Goal: Task Accomplishment & Management: Complete application form

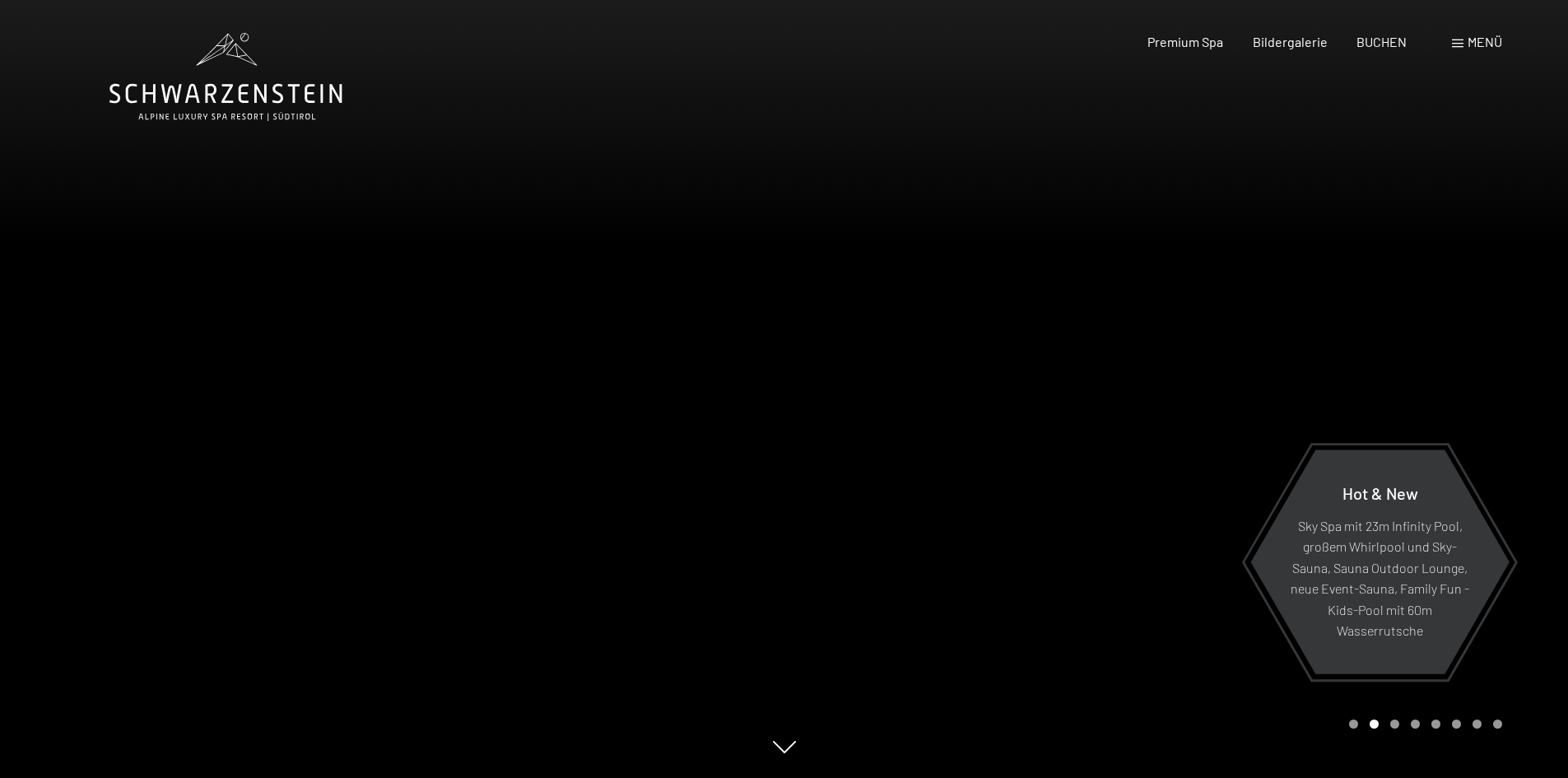
click at [1483, 43] on span "Menü" at bounding box center [1485, 42] width 35 height 16
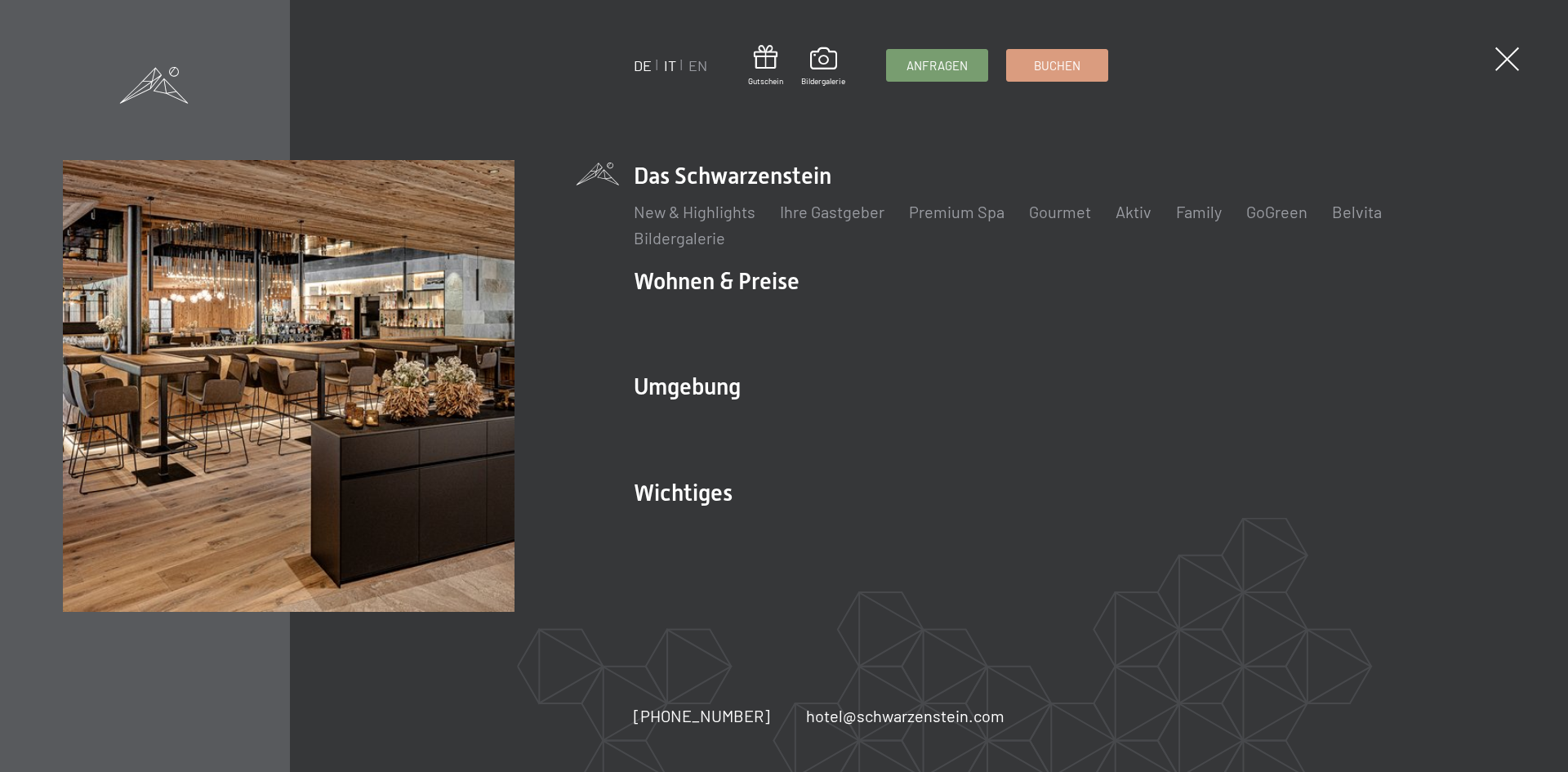
click at [672, 66] on link "IT" at bounding box center [670, 65] width 12 height 18
click at [671, 66] on link "IT" at bounding box center [670, 65] width 12 height 18
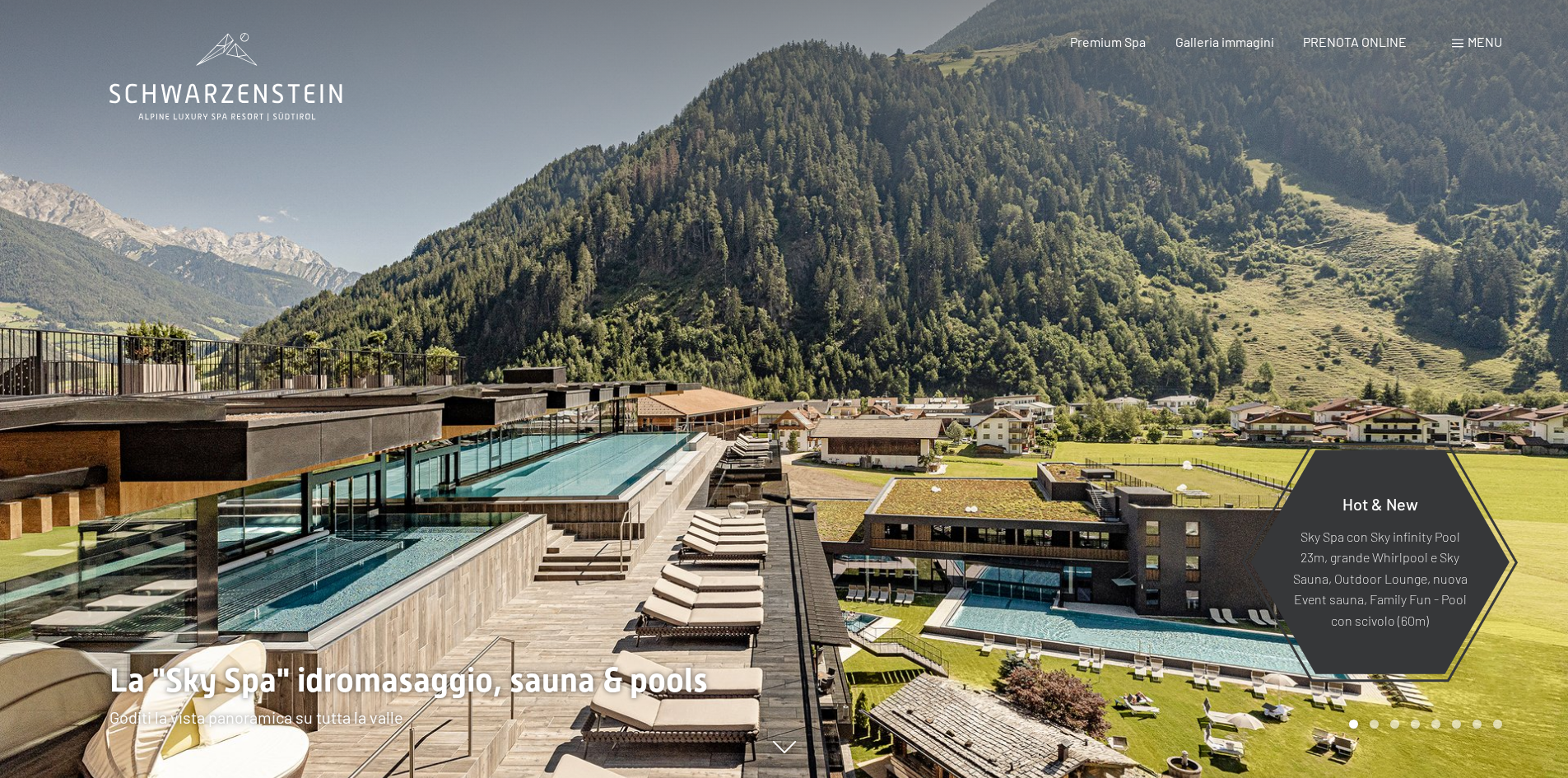
click at [1480, 44] on span "Menu" at bounding box center [1485, 42] width 35 height 16
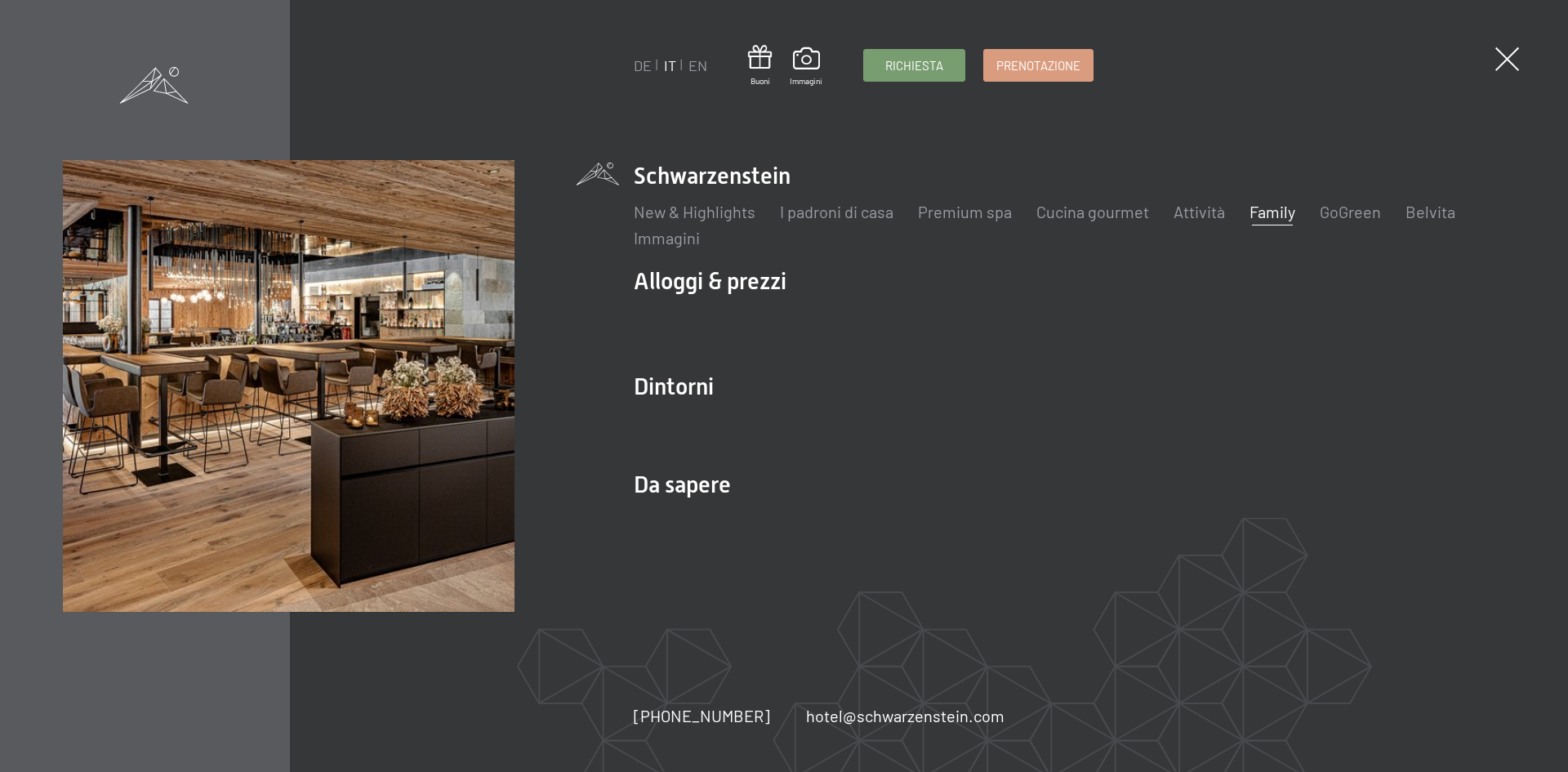
click at [1268, 214] on link "Family" at bounding box center [1272, 211] width 46 height 20
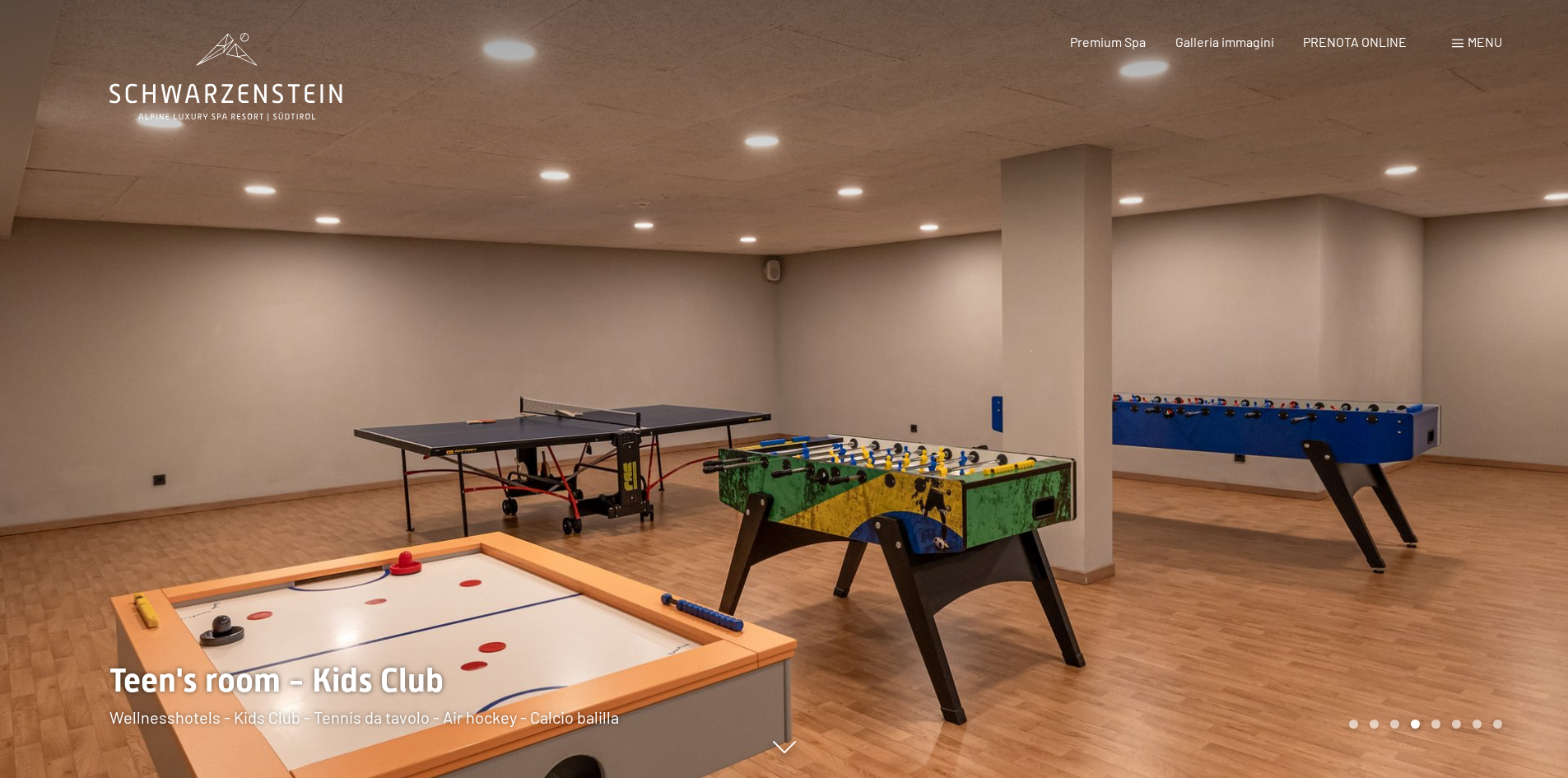
click at [1476, 45] on span "Menu" at bounding box center [1485, 42] width 35 height 16
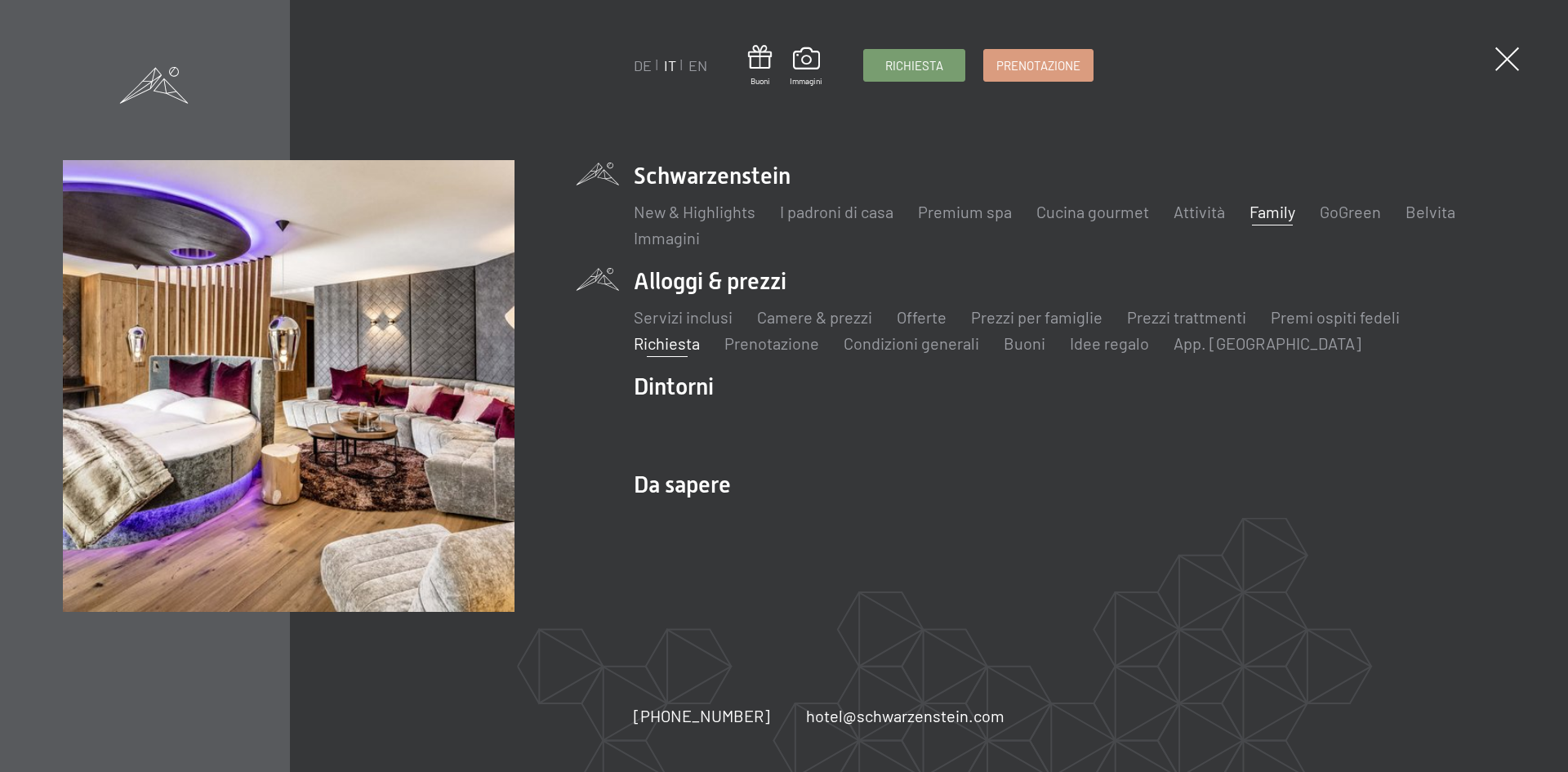
click at [662, 344] on link "Richiesta" at bounding box center [666, 343] width 66 height 20
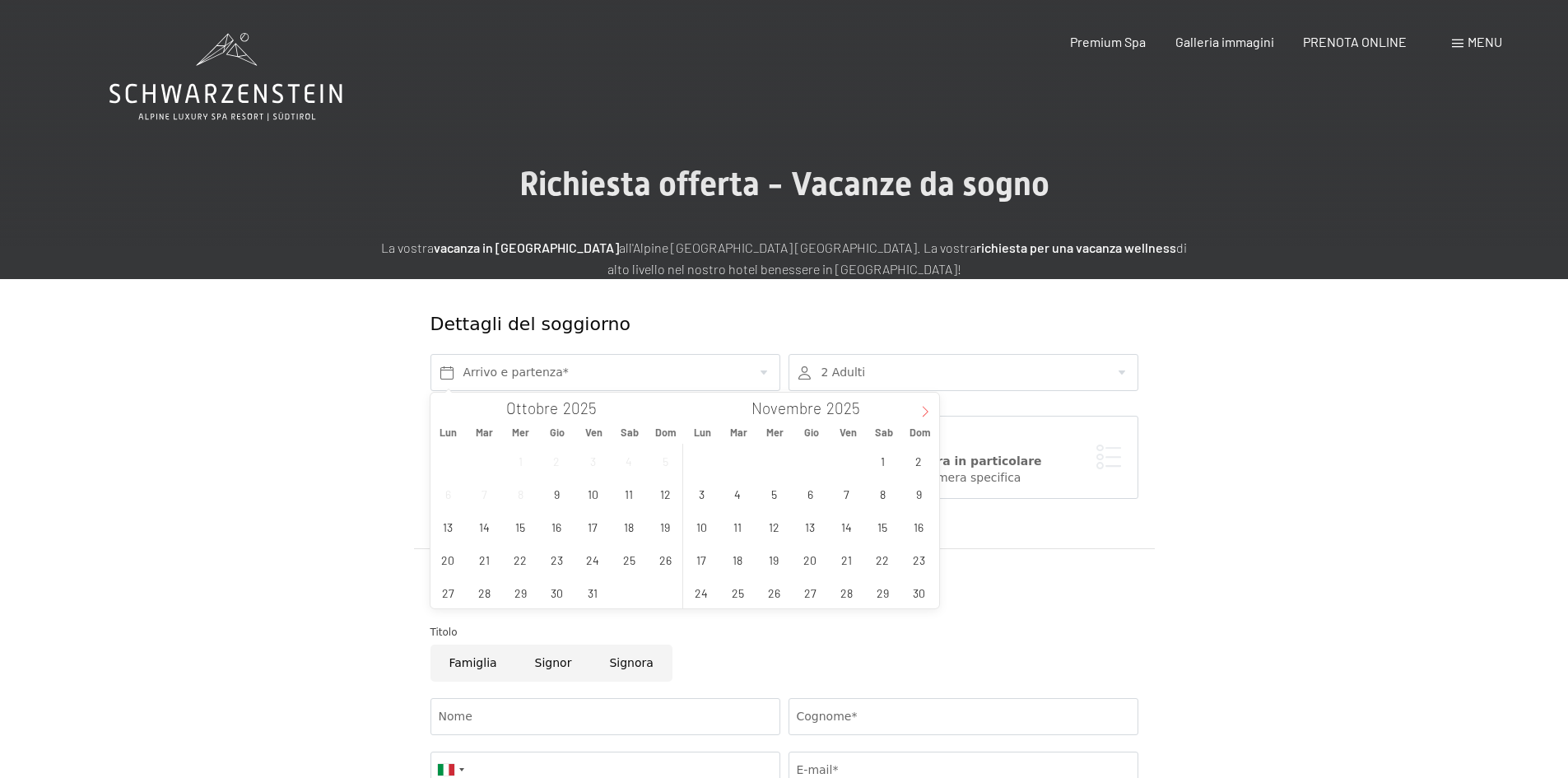
click at [926, 411] on icon at bounding box center [925, 411] width 11 height 11
click at [846, 558] on span "26" at bounding box center [846, 559] width 32 height 32
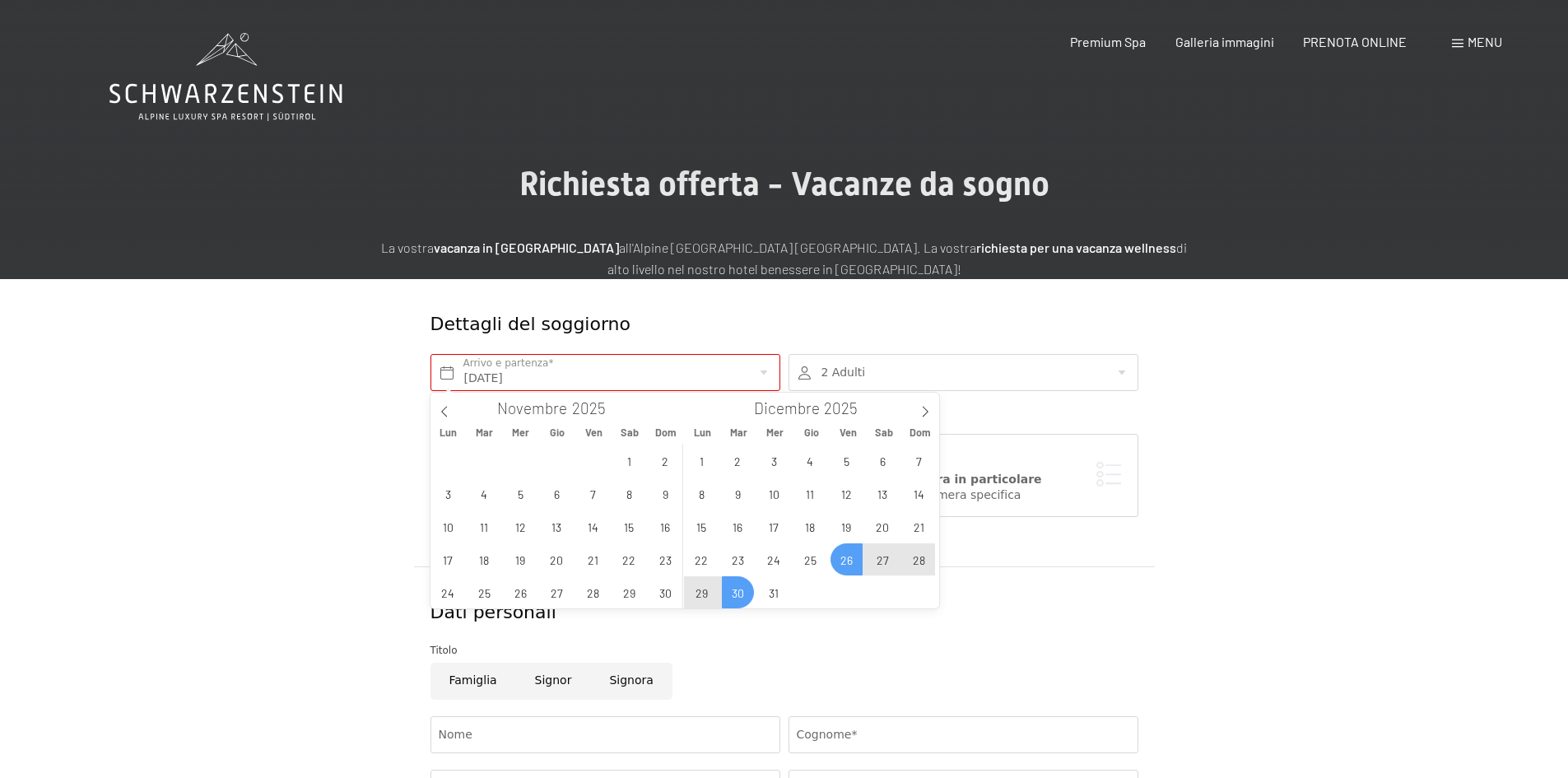
click at [745, 590] on span "30" at bounding box center [737, 591] width 32 height 32
type input "[DATE] - [DATE]"
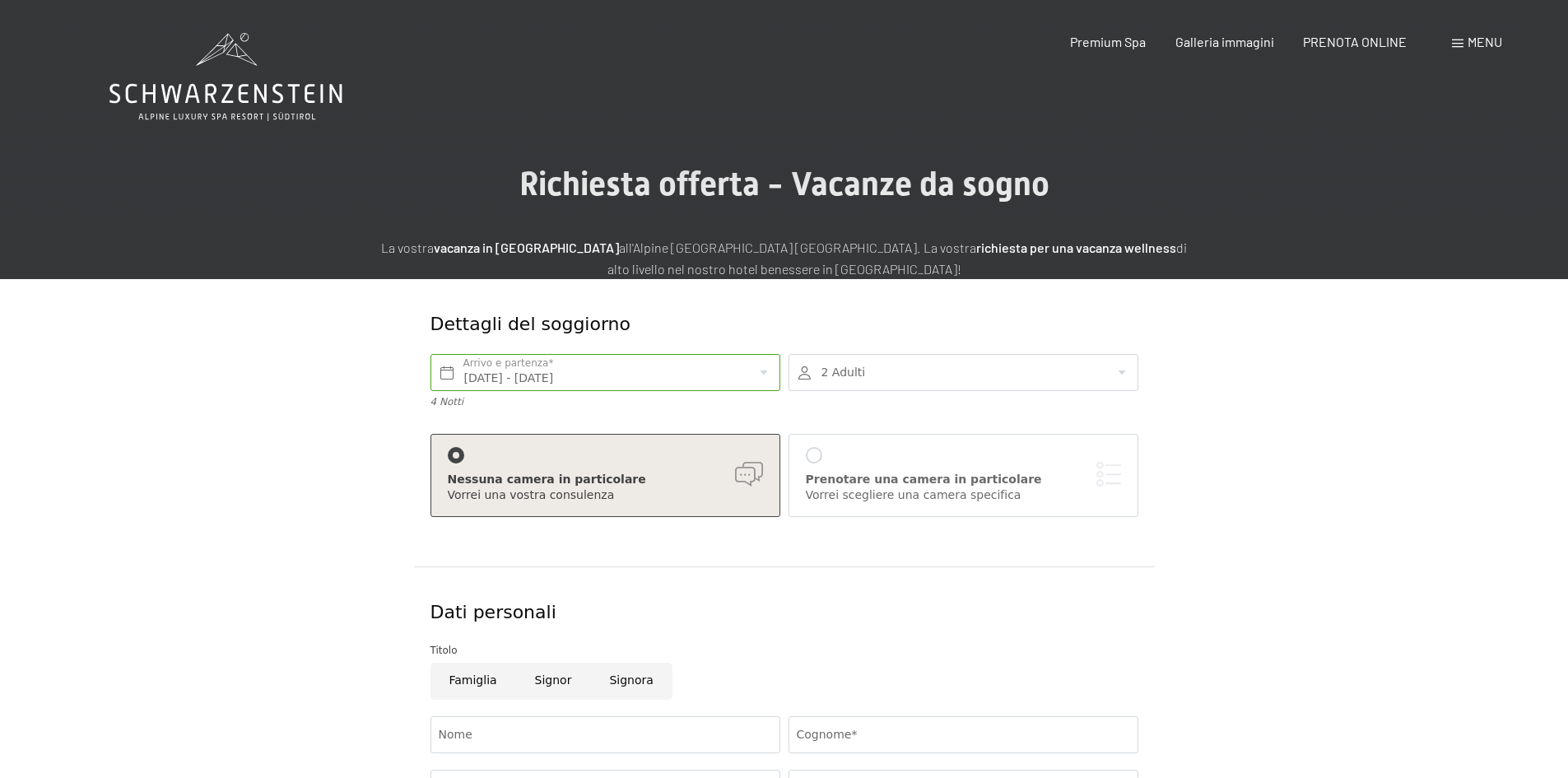
click at [881, 379] on div at bounding box center [963, 372] width 350 height 37
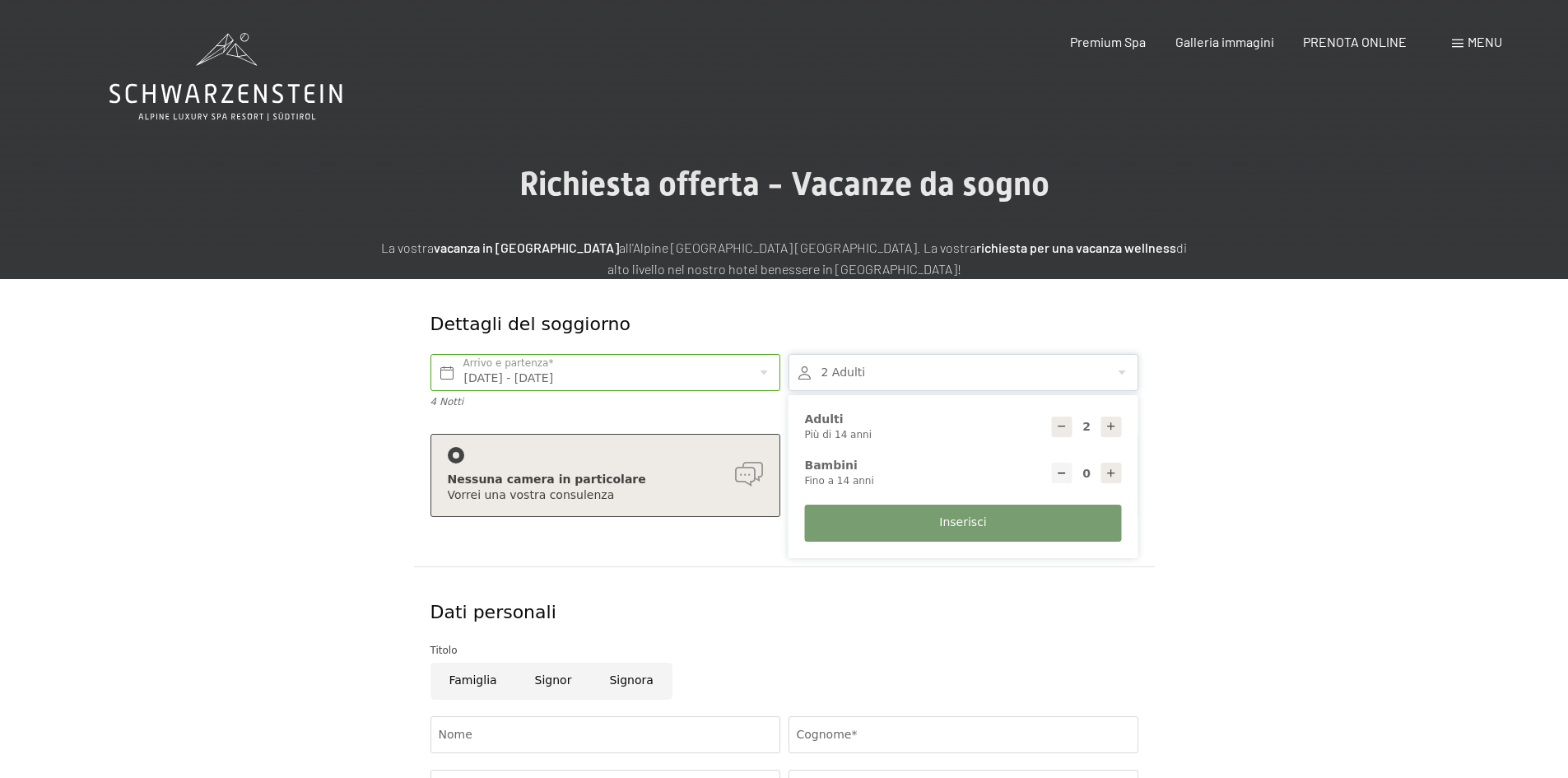
click at [1109, 467] on icon at bounding box center [1111, 473] width 11 height 11
type input "1"
select select
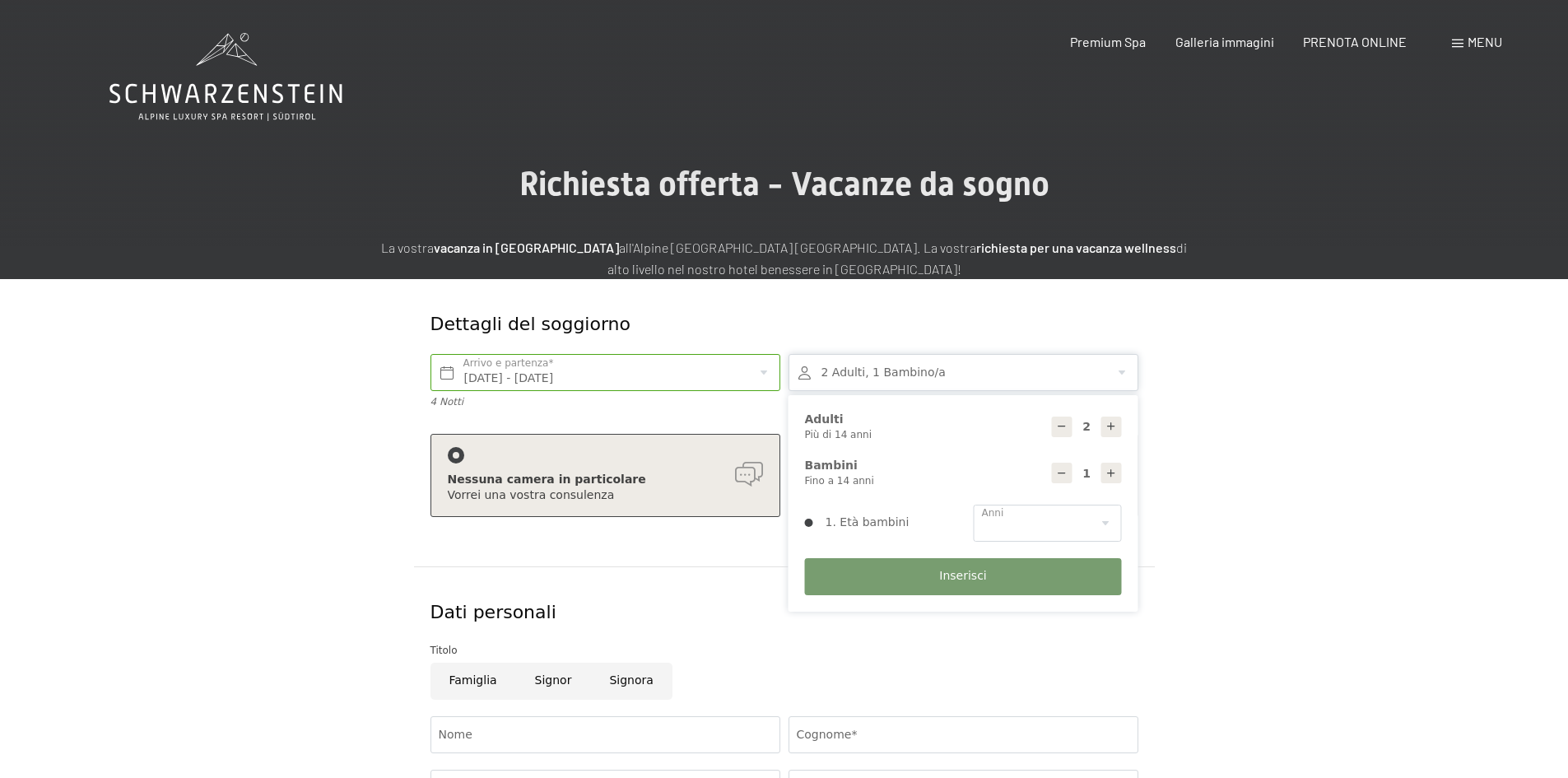
click at [1109, 467] on icon at bounding box center [1111, 473] width 11 height 11
type input "2"
select select
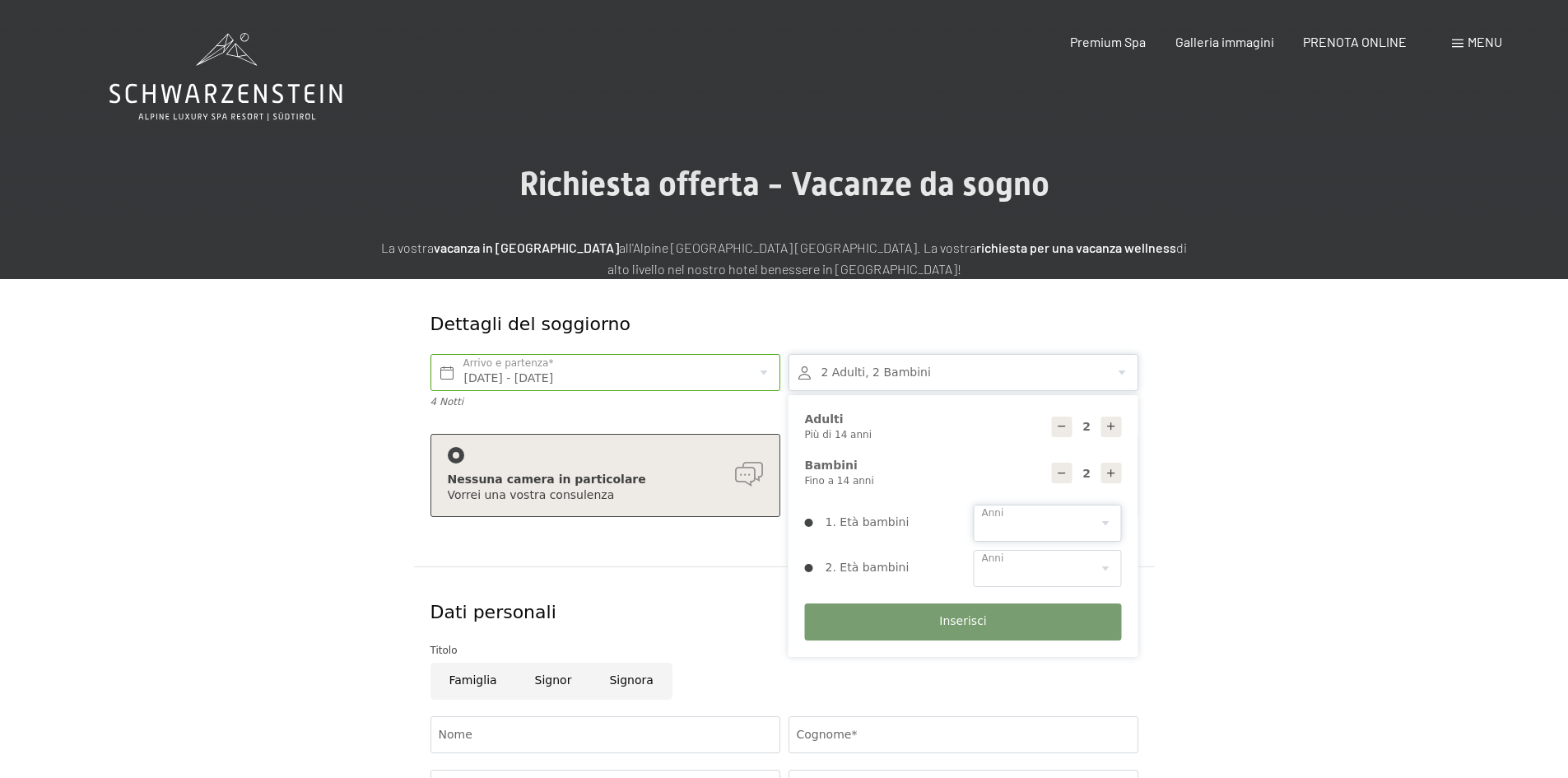
click at [1061, 515] on select "0 1 2 3 4 5 6 7 8 9 10 11 12 13 14" at bounding box center [1048, 522] width 148 height 37
select select "9"
click at [974, 504] on select "0 1 2 3 4 5 6 7 8 9 10 11 12 13 14" at bounding box center [1048, 522] width 148 height 37
click at [989, 565] on select "0 1 2 3 4 5 6 7 8 9 10 11 12 13 14" at bounding box center [1048, 568] width 148 height 37
select select "11"
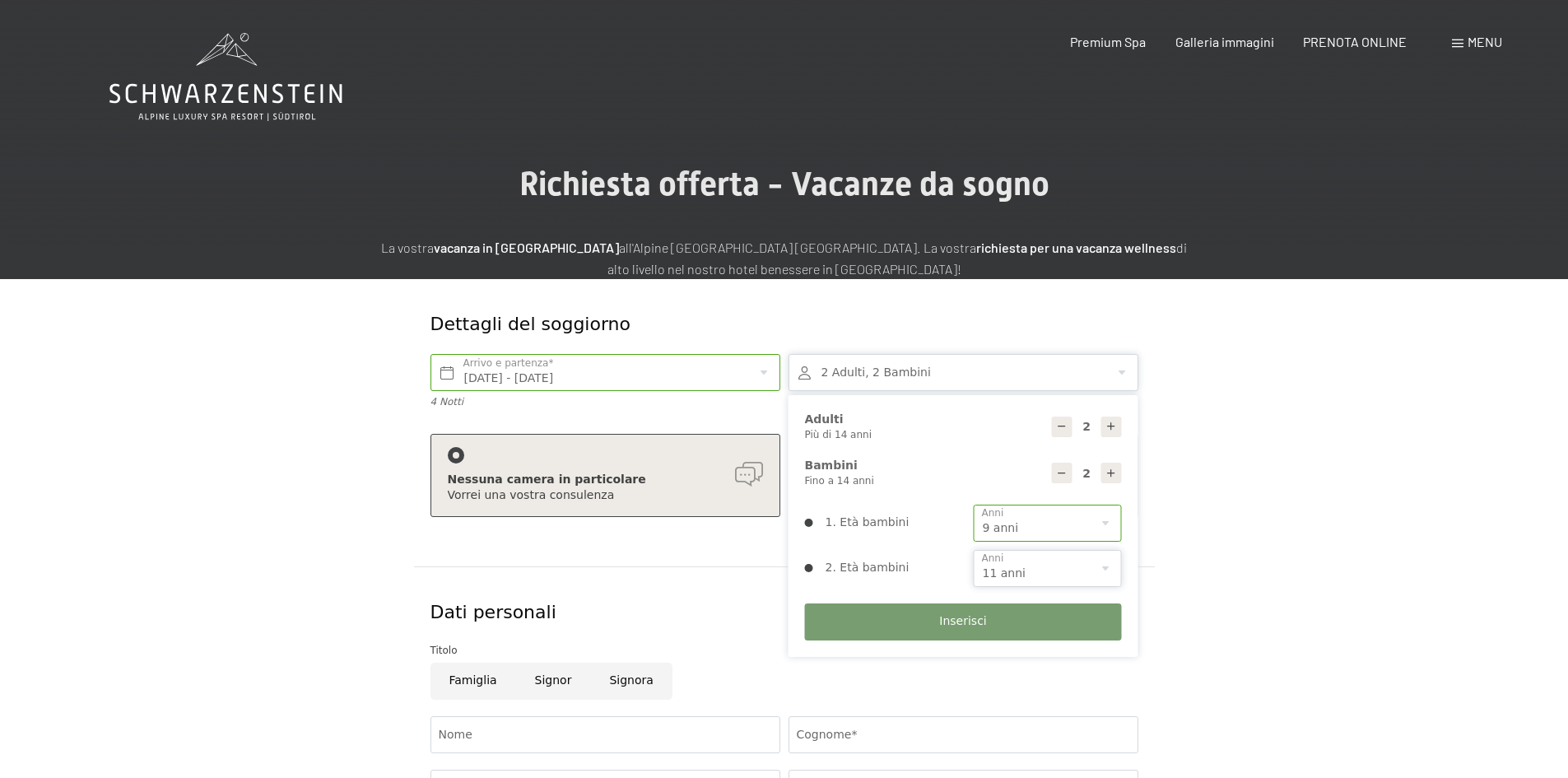
click at [974, 549] on select "0 1 2 3 4 5 6 7 8 9 10 11 12 13 14" at bounding box center [1048, 568] width 148 height 37
click at [976, 621] on span "Inserisci" at bounding box center [963, 621] width 47 height 17
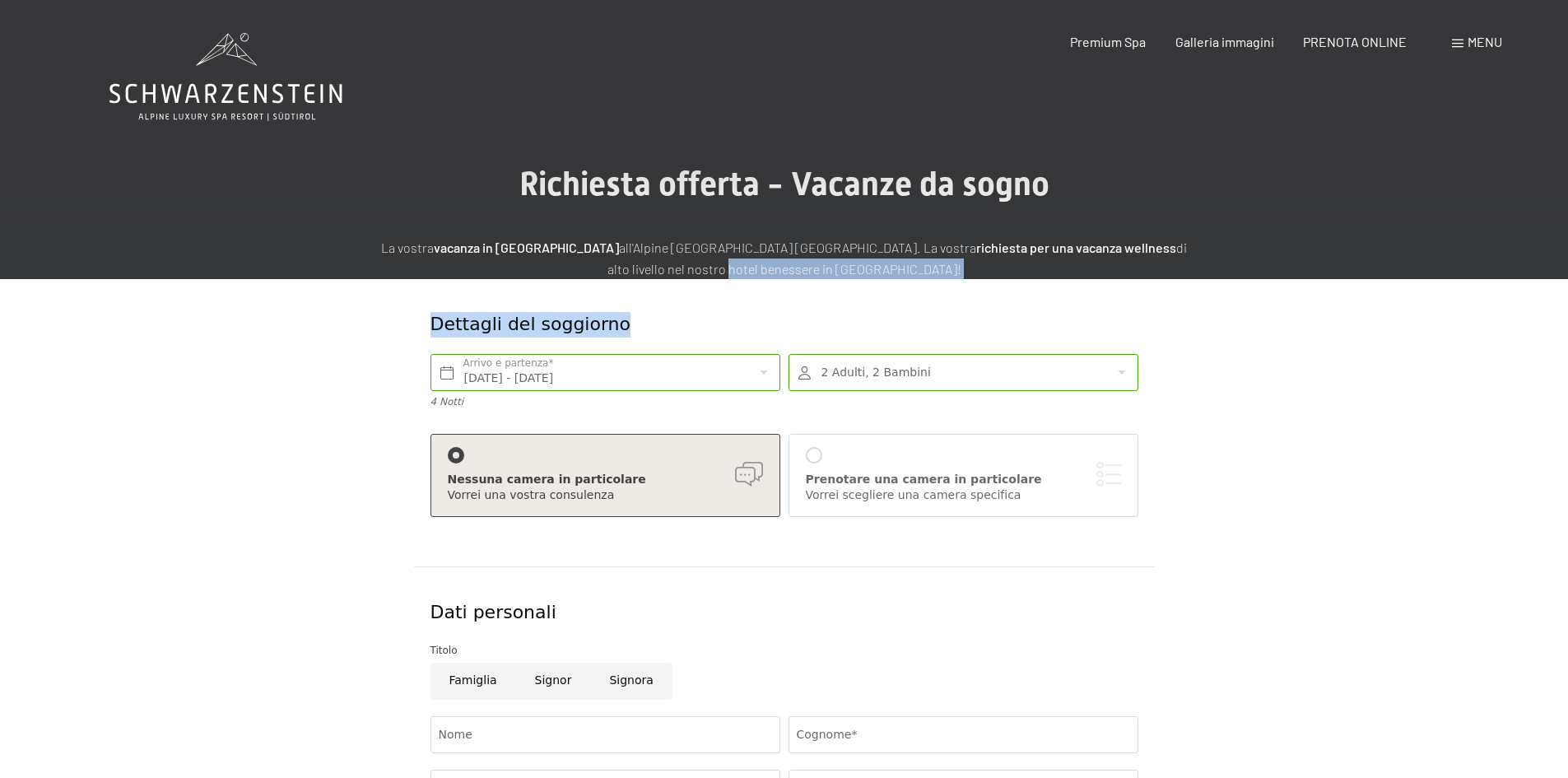
drag, startPoint x: 1568, startPoint y: 225, endPoint x: 1553, endPoint y: 311, distance: 87.3
click at [1553, 311] on div "Richiesta offerta - Vacanze da sogno La vostra vacanza in [GEOGRAPHIC_DATA] all…" at bounding box center [784, 635] width 1568 height 940
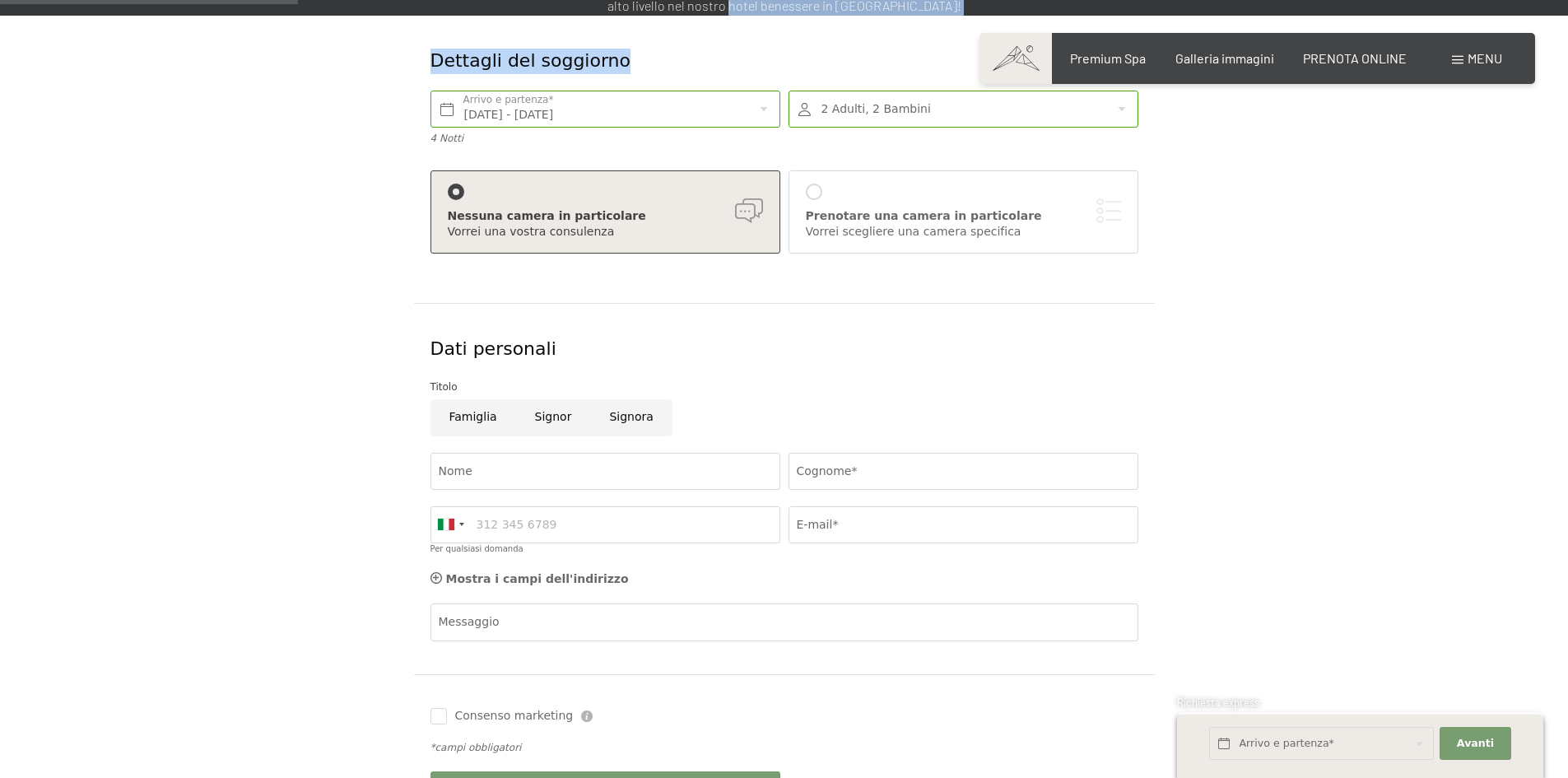
scroll to position [288, 0]
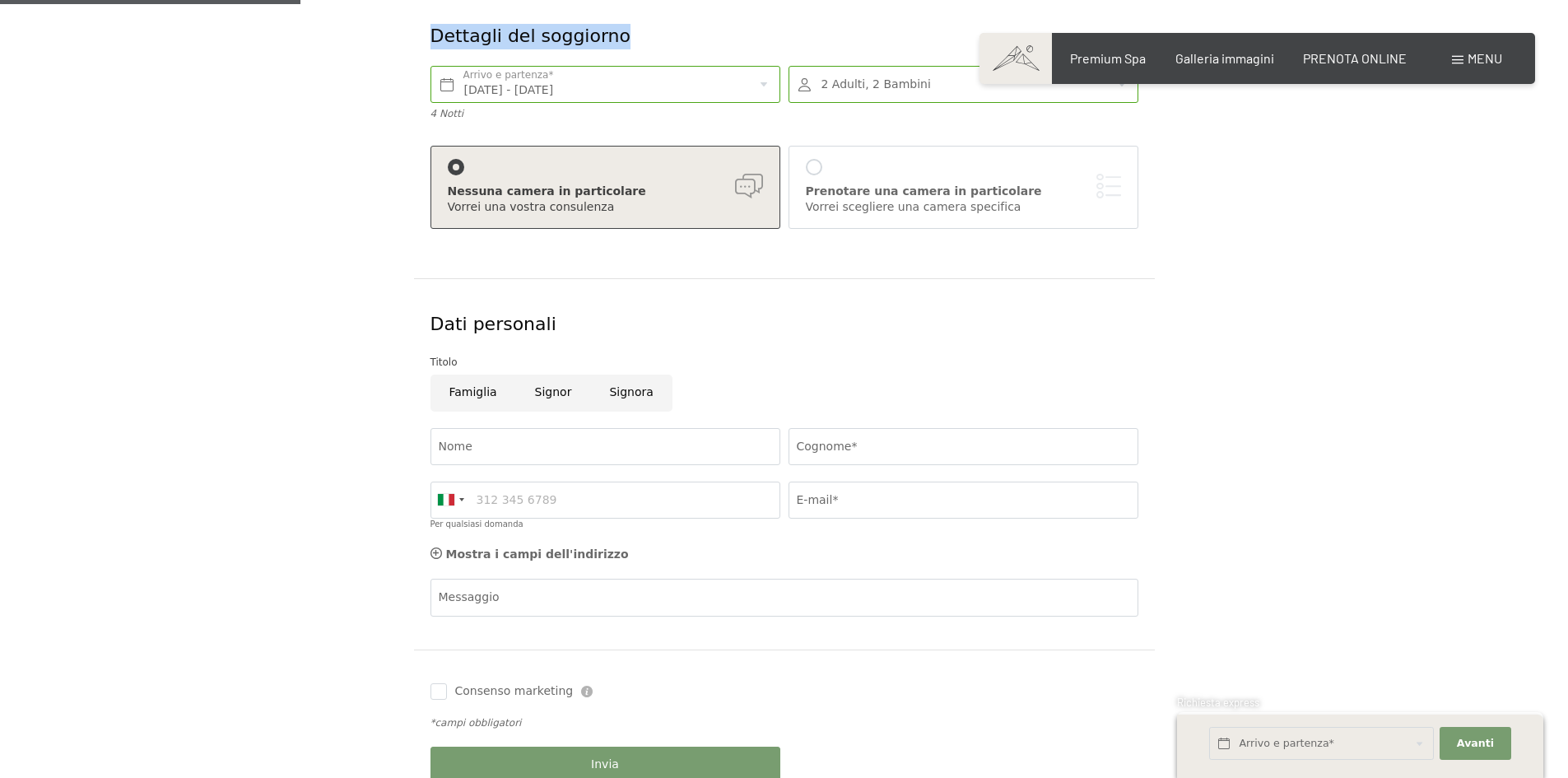
click at [460, 399] on input "Famiglia" at bounding box center [473, 392] width 86 height 37
radio input "true"
click at [460, 428] on input "Nome" at bounding box center [605, 447] width 350 height 37
type input "DIEGO"
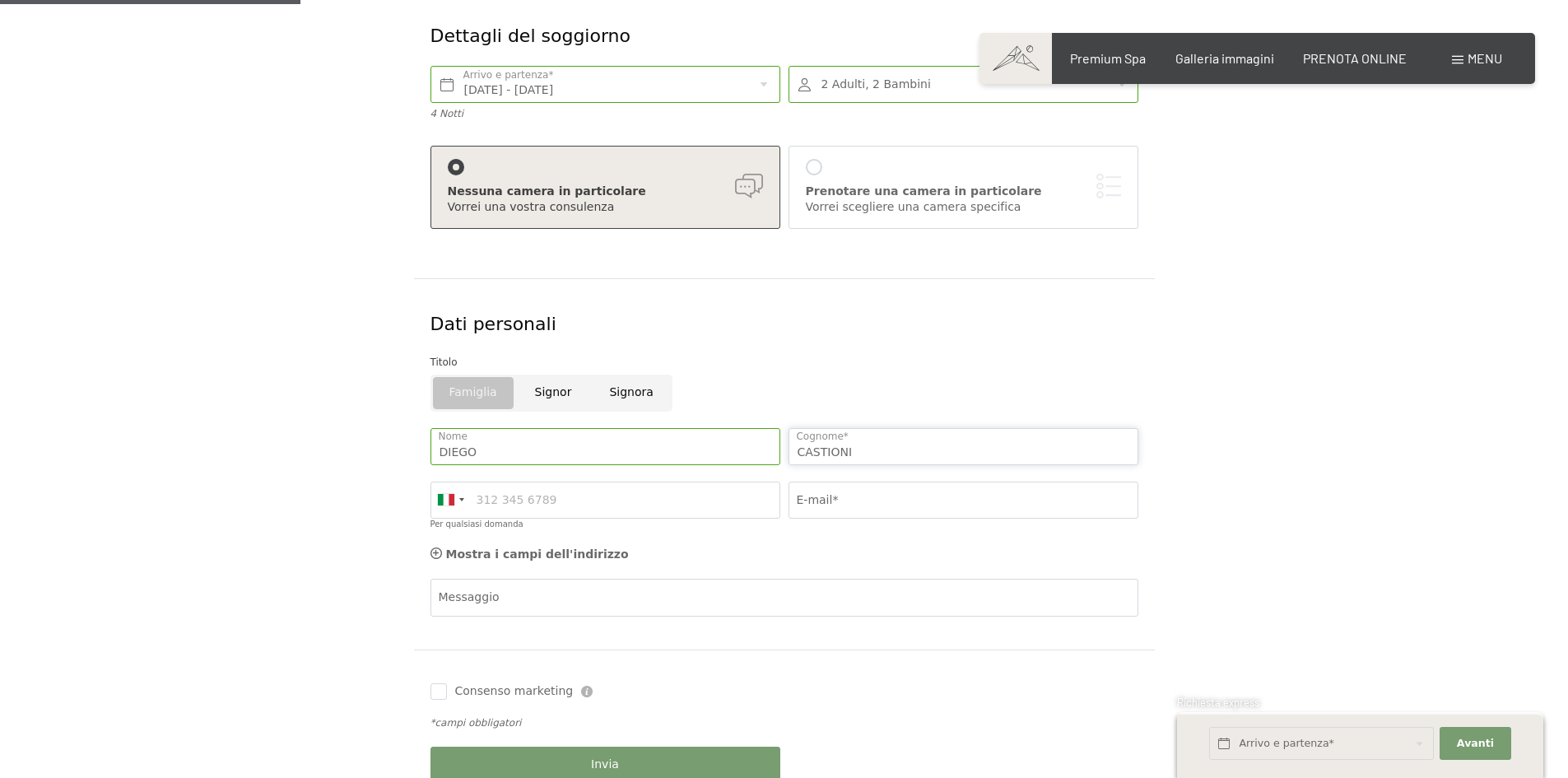
type input "CASTIONI"
type input "3491258986"
type input "[EMAIL_ADDRESS][DOMAIN_NAME]"
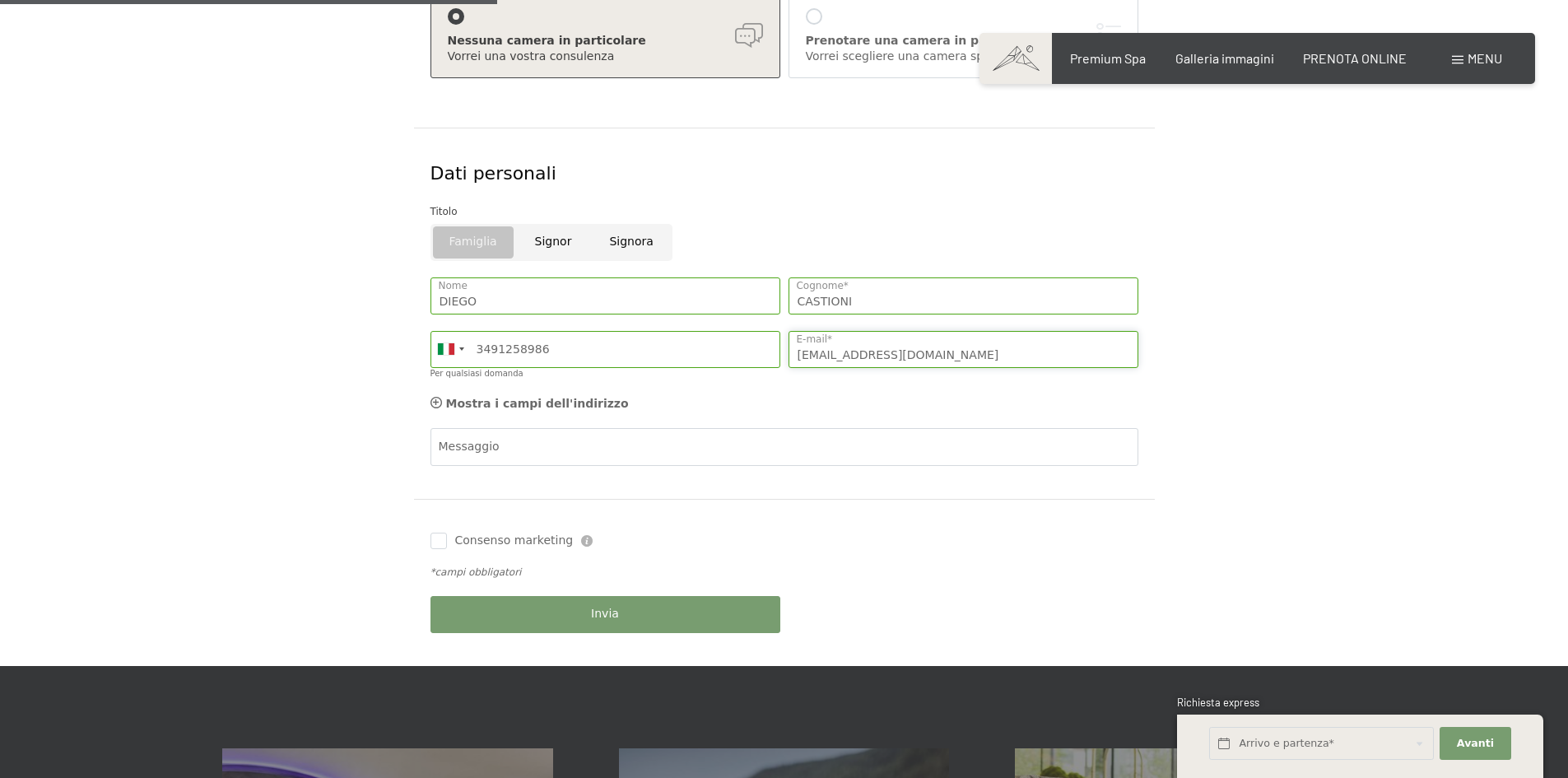
scroll to position [476, 0]
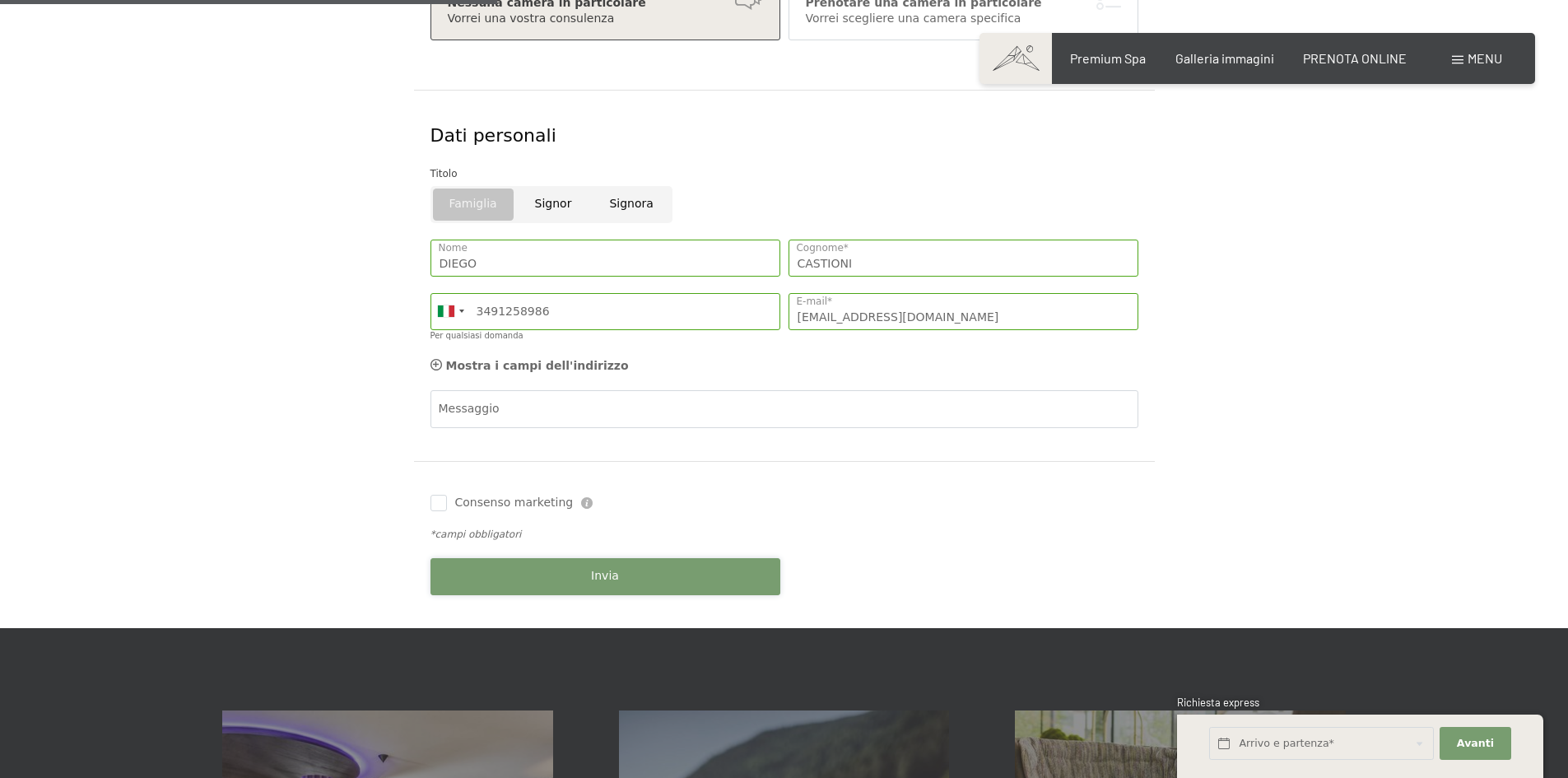
click at [562, 583] on button "Invia" at bounding box center [605, 577] width 350 height 37
